Goal: Information Seeking & Learning: Learn about a topic

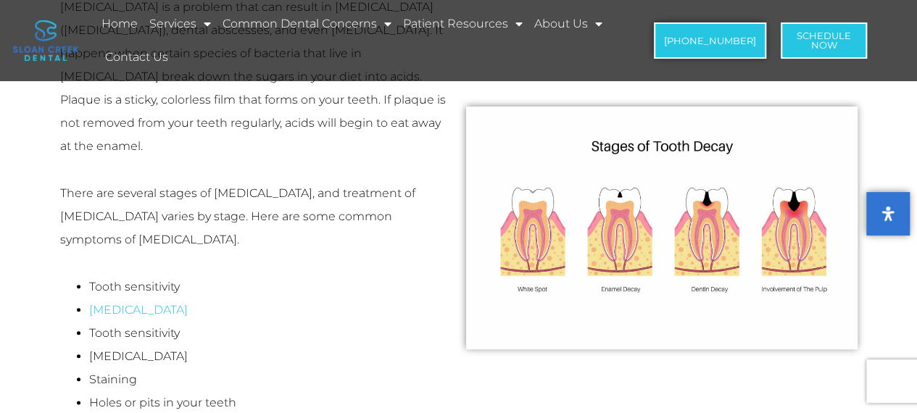
scroll to position [647, 0]
drag, startPoint x: 480, startPoint y: 111, endPoint x: 532, endPoint y: 189, distance: 94.1
click at [530, 189] on img at bounding box center [661, 227] width 391 height 242
drag, startPoint x: 491, startPoint y: 125, endPoint x: 636, endPoint y: 204, distance: 164.7
drag, startPoint x: 480, startPoint y: 120, endPoint x: 681, endPoint y: 227, distance: 227.6
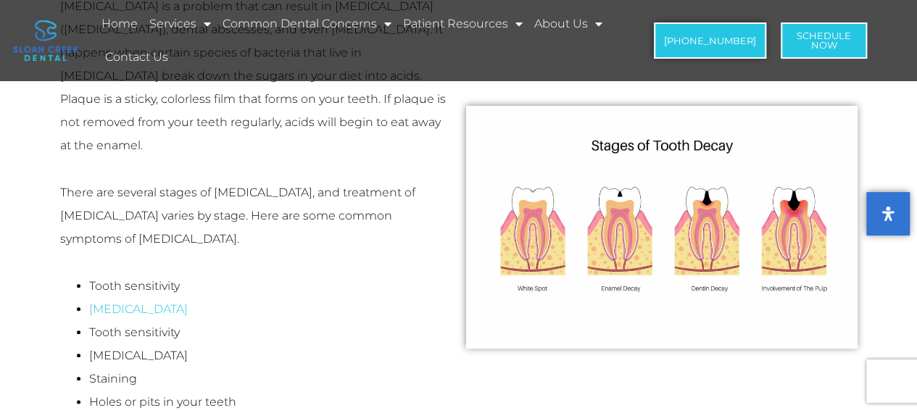
click at [681, 227] on img at bounding box center [661, 227] width 391 height 242
drag, startPoint x: 844, startPoint y: 275, endPoint x: 623, endPoint y: 125, distance: 267.8
click at [784, 266] on img at bounding box center [661, 227] width 391 height 242
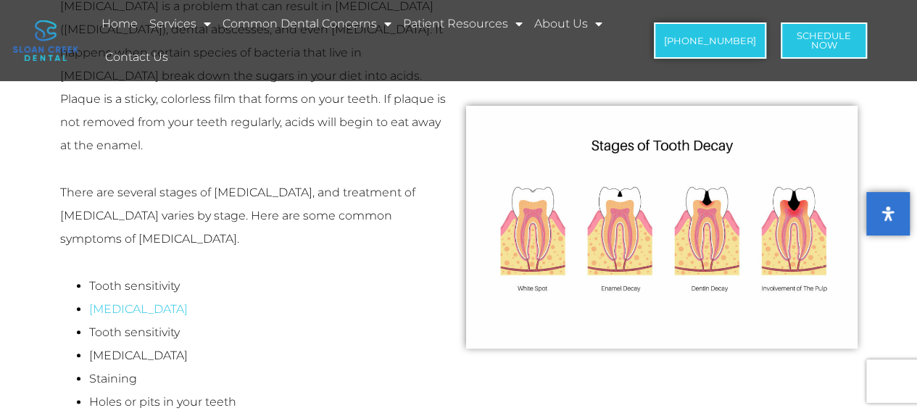
click at [754, 252] on img at bounding box center [661, 227] width 391 height 242
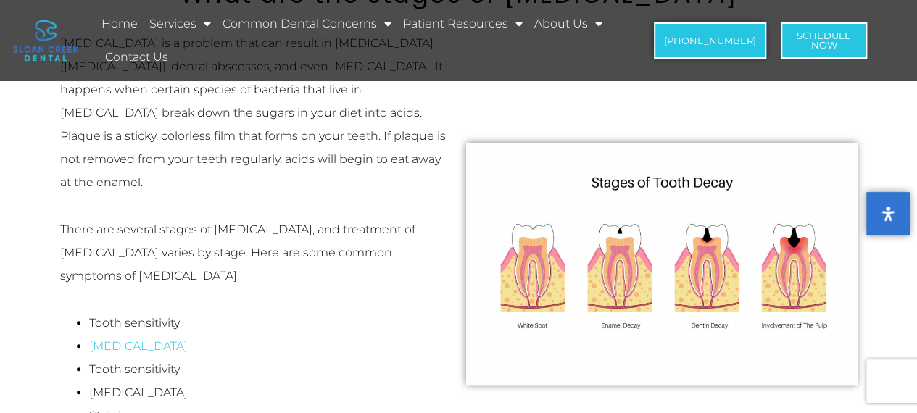
scroll to position [609, 0]
